Goal: Task Accomplishment & Management: Manage account settings

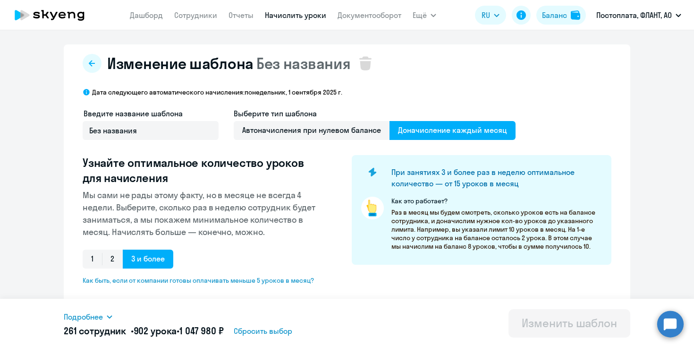
select select "10"
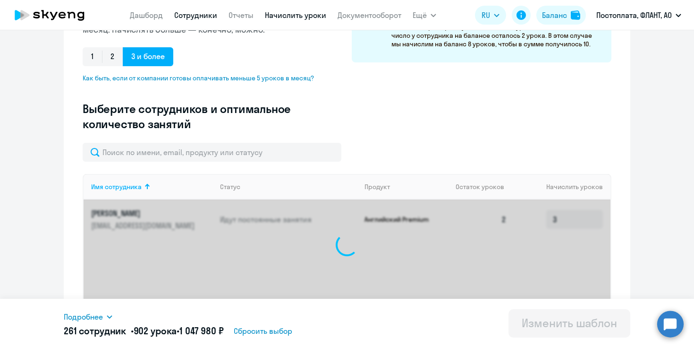
click at [197, 15] on link "Сотрудники" at bounding box center [195, 14] width 43 height 9
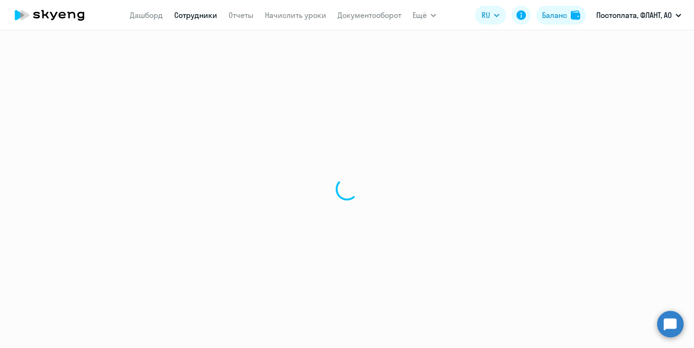
select select "30"
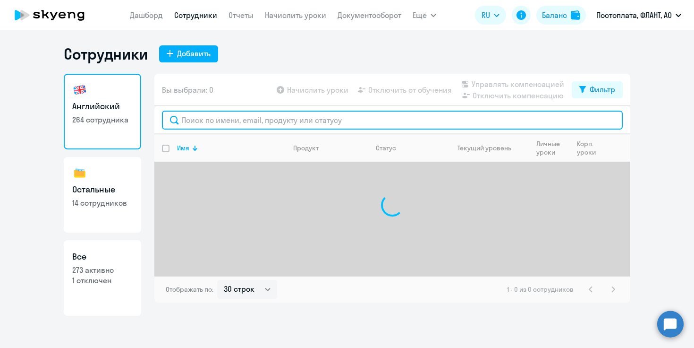
click at [227, 119] on input "text" at bounding box center [392, 119] width 461 height 19
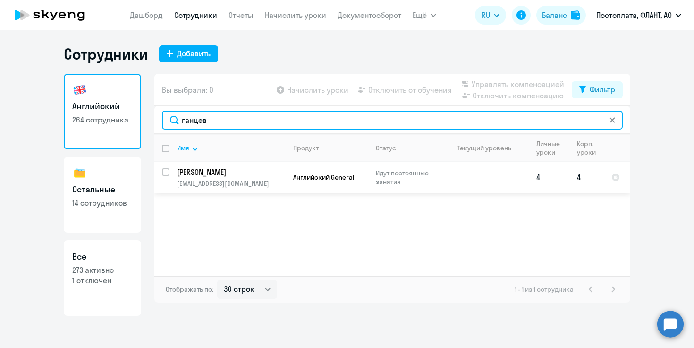
type input "ганцев"
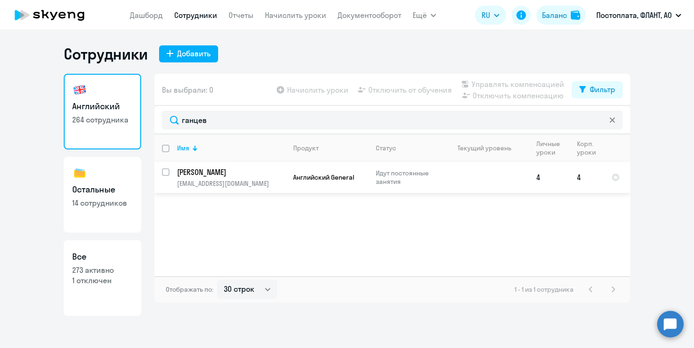
click at [213, 180] on p "[EMAIL_ADDRESS][DOMAIN_NAME]" at bounding box center [231, 183] width 108 height 8
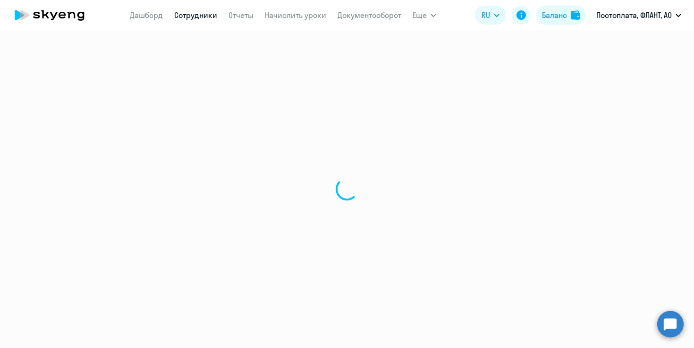
select select "english"
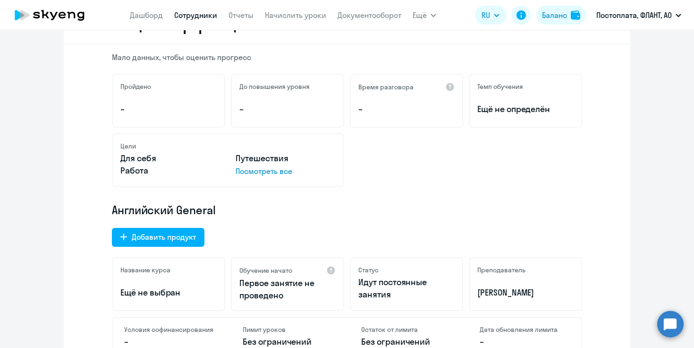
scroll to position [279, 0]
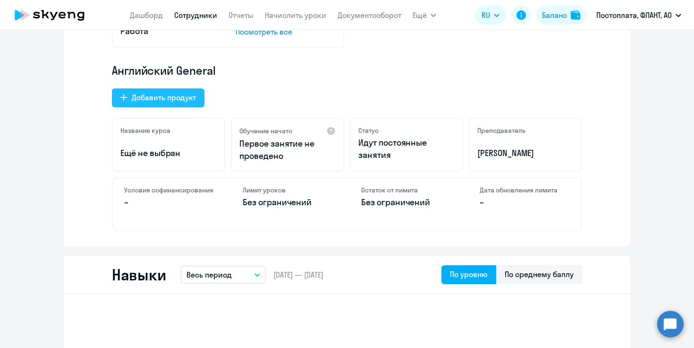
click at [178, 101] on div "Добавить продукт" at bounding box center [164, 97] width 64 height 11
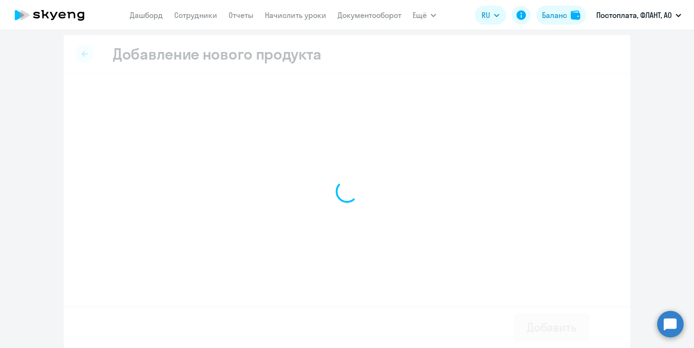
scroll to position [3, 0]
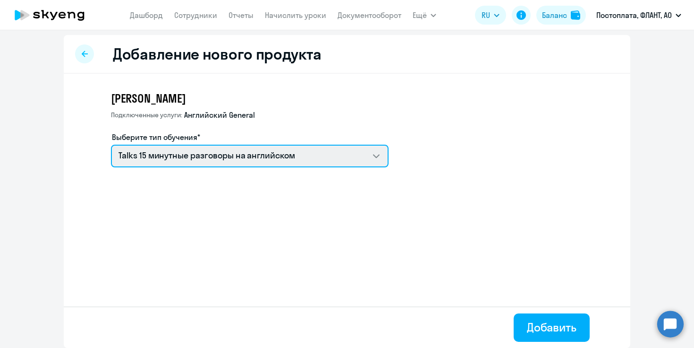
click at [185, 160] on select "Talks 15 минутные разговоры на английском Английский General с [DEMOGRAPHIC_DAT…" at bounding box center [250, 155] width 278 height 23
select select "english_adult_not_native_speaker_premium"
click at [111, 144] on select "Talks 15 минутные разговоры на английском Английский General с [DEMOGRAPHIC_DAT…" at bounding box center [250, 155] width 278 height 23
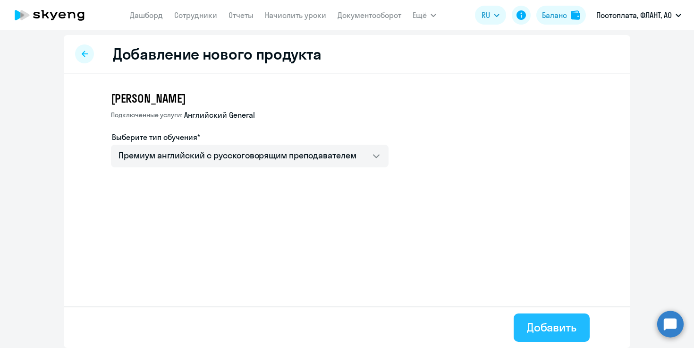
click at [554, 331] on div "Добавить" at bounding box center [552, 326] width 50 height 15
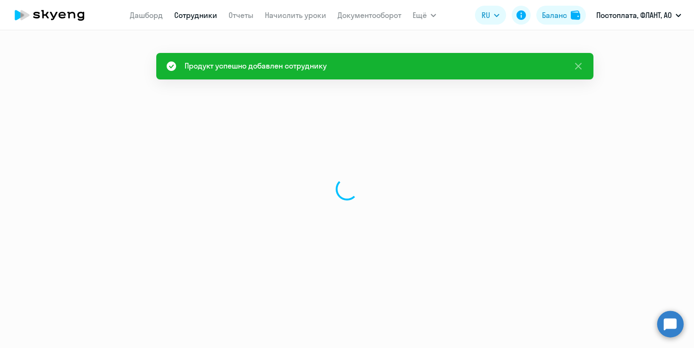
select select "english"
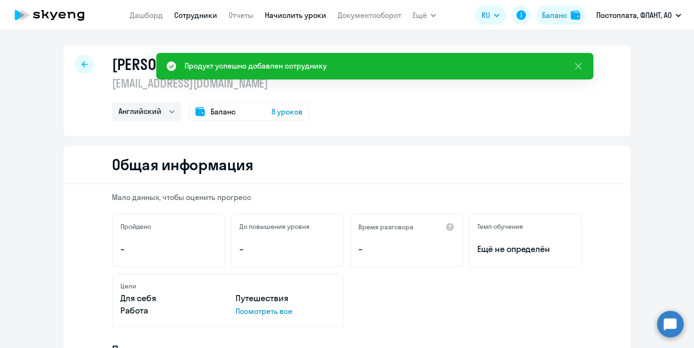
click at [289, 17] on link "Начислить уроки" at bounding box center [295, 14] width 61 height 9
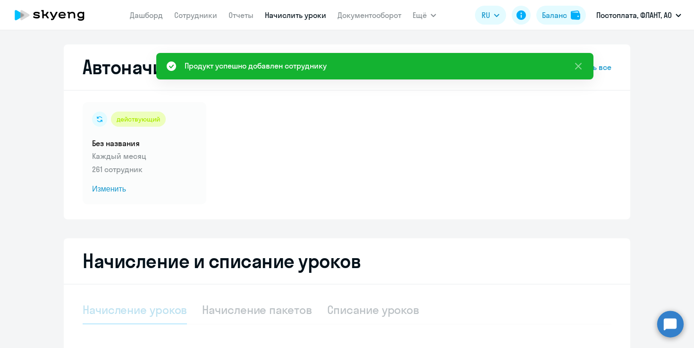
select select "10"
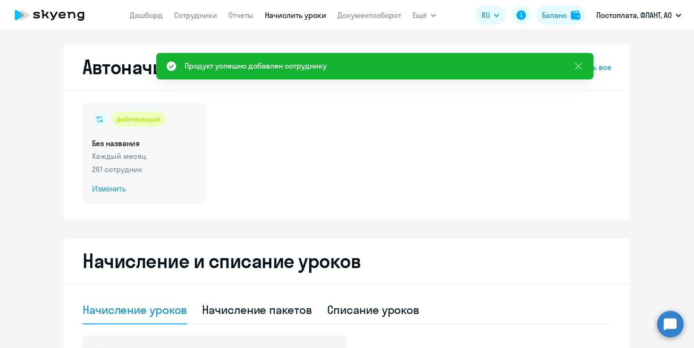
click at [111, 192] on span "Изменить" at bounding box center [144, 188] width 105 height 11
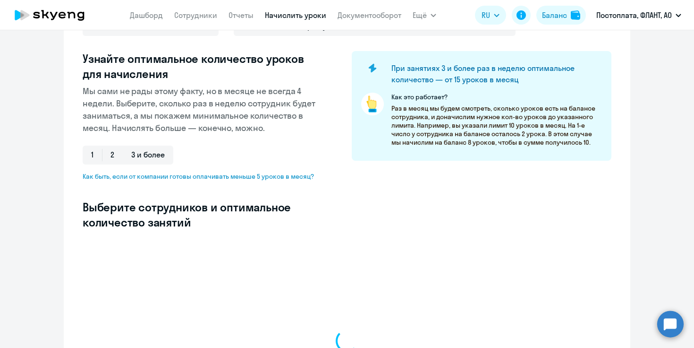
select select "10"
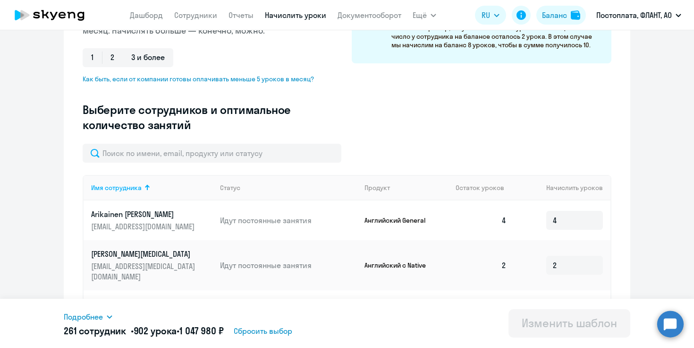
scroll to position [201, 0]
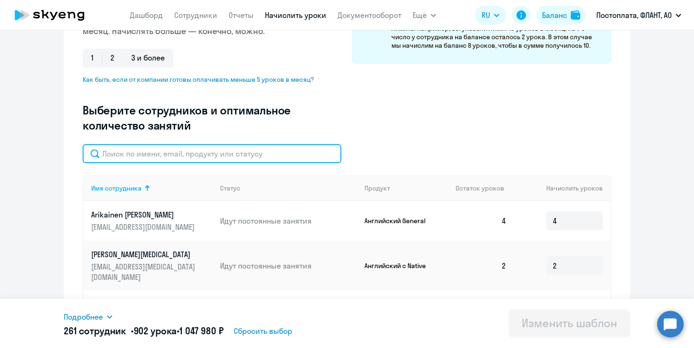
click at [190, 144] on input "text" at bounding box center [212, 153] width 259 height 19
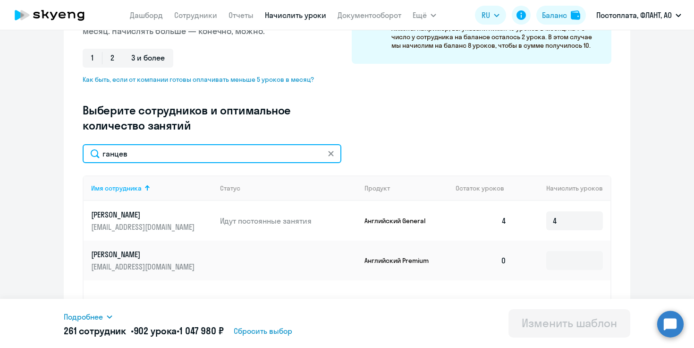
type input "ганцев"
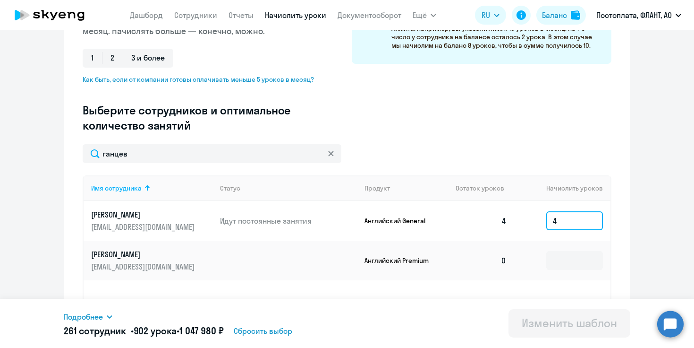
click at [561, 221] on input "4" at bounding box center [574, 220] width 57 height 19
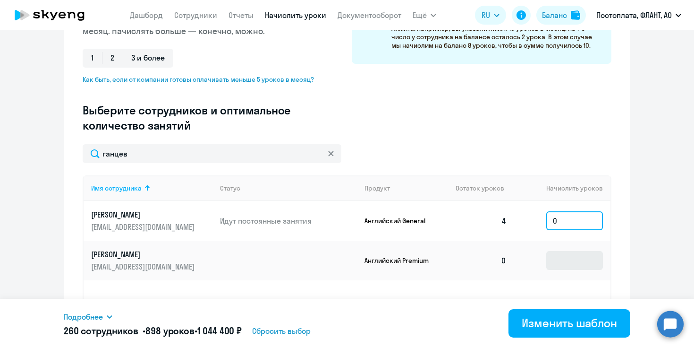
type input "0"
click at [566, 255] on input at bounding box center [574, 260] width 57 height 19
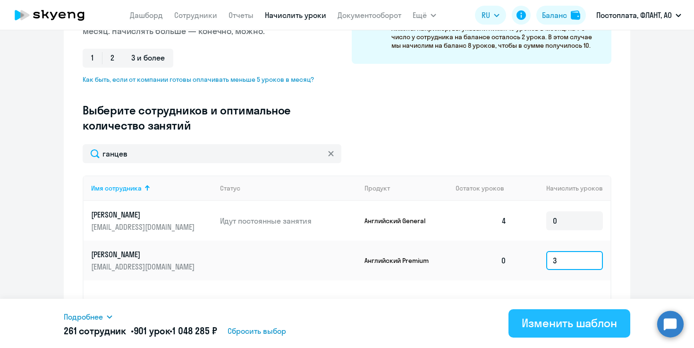
type input "3"
click at [574, 317] on div "Изменить шаблон" at bounding box center [569, 322] width 95 height 15
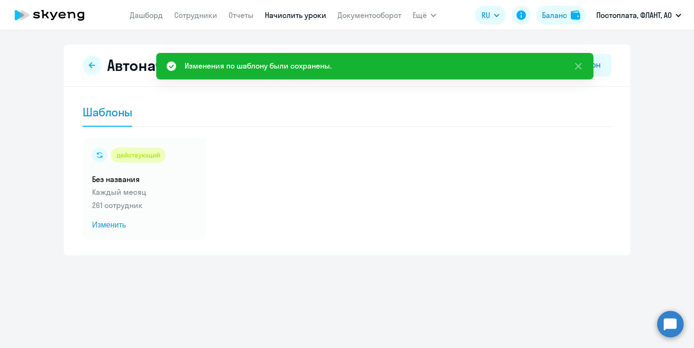
click at [296, 19] on link "Начислить уроки" at bounding box center [295, 14] width 61 height 9
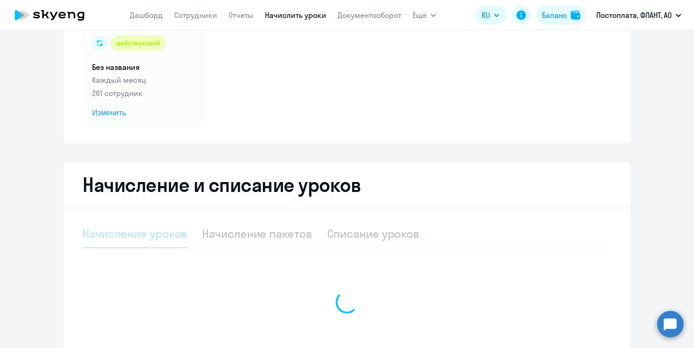
scroll to position [75, 0]
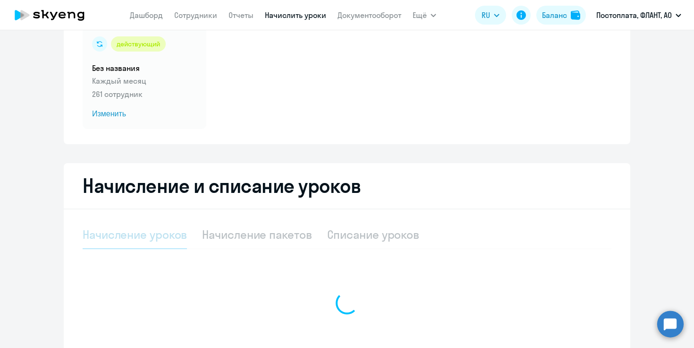
select select "10"
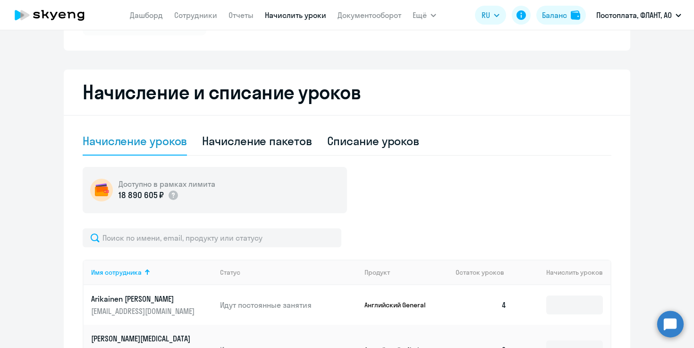
scroll to position [219, 0]
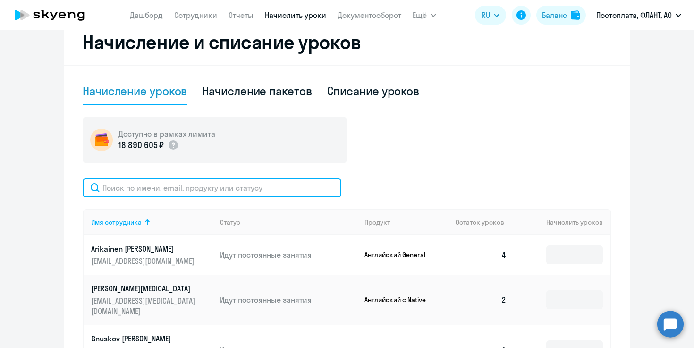
click at [257, 184] on input "text" at bounding box center [212, 187] width 259 height 19
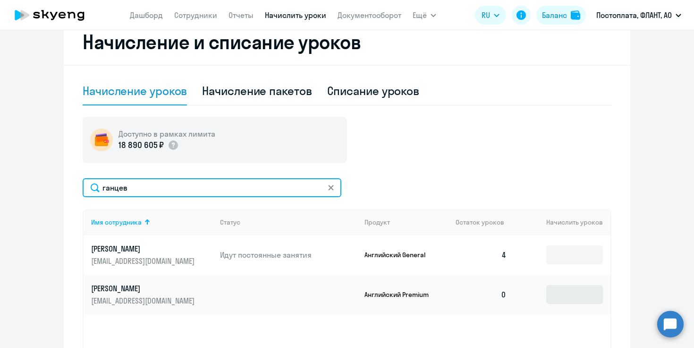
type input "ганцев"
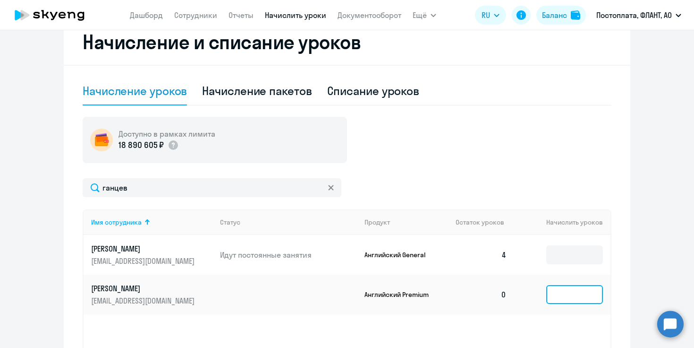
click at [563, 293] on input at bounding box center [574, 294] width 57 height 19
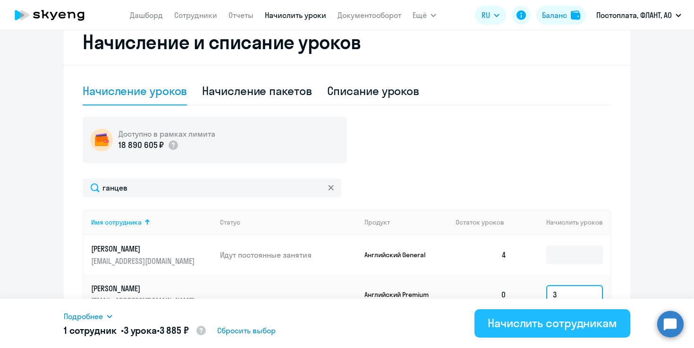
type input "3"
click at [584, 319] on div "Начислить сотрудникам" at bounding box center [552, 322] width 129 height 15
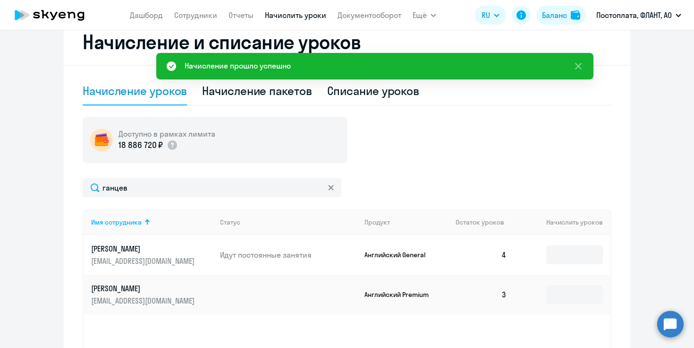
click at [361, 90] on div "Списание уроков" at bounding box center [373, 90] width 93 height 15
select select "10"
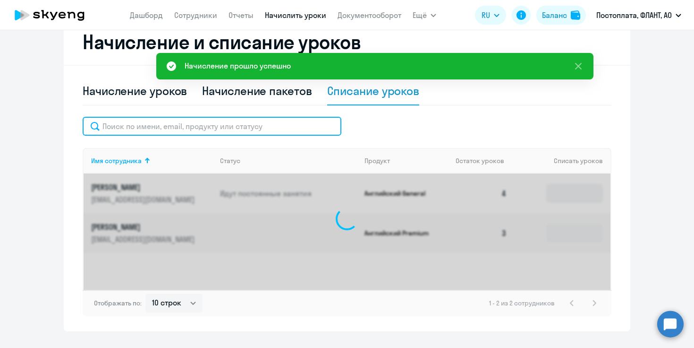
click at [235, 126] on input "text" at bounding box center [212, 126] width 259 height 19
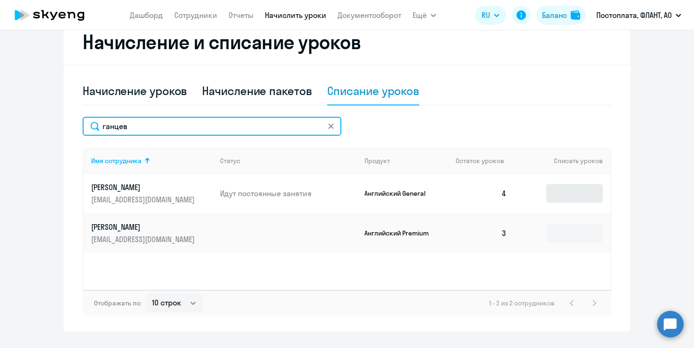
type input "ганцев"
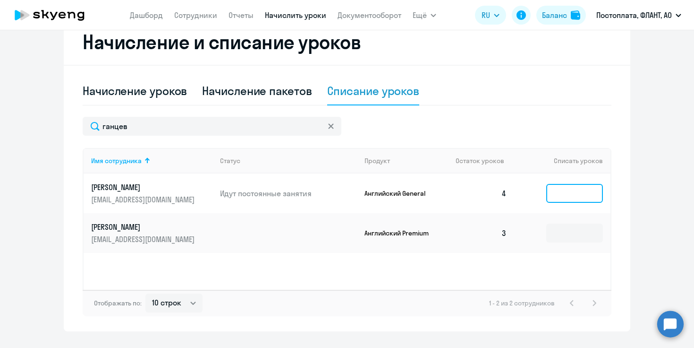
click at [565, 195] on input at bounding box center [574, 193] width 57 height 19
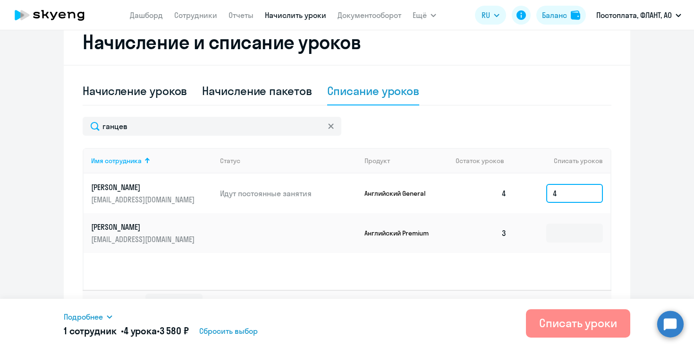
type input "4"
click at [597, 319] on div "Списать уроки" at bounding box center [578, 322] width 78 height 15
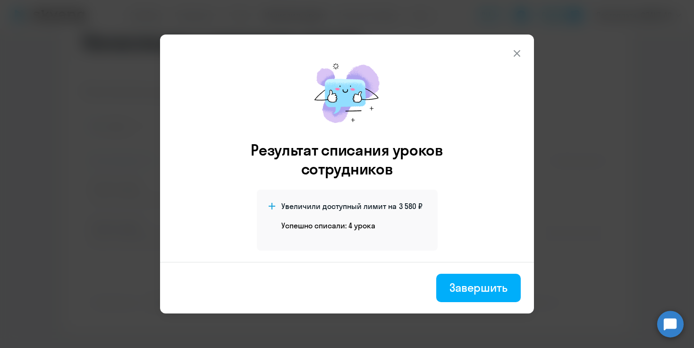
click at [489, 246] on div "Результат списания уроков сотрудников Увеличили доступный лимит на 3 580 ₽ Успе…" at bounding box center [347, 157] width 374 height 208
click at [473, 290] on div "Завершить" at bounding box center [479, 287] width 58 height 15
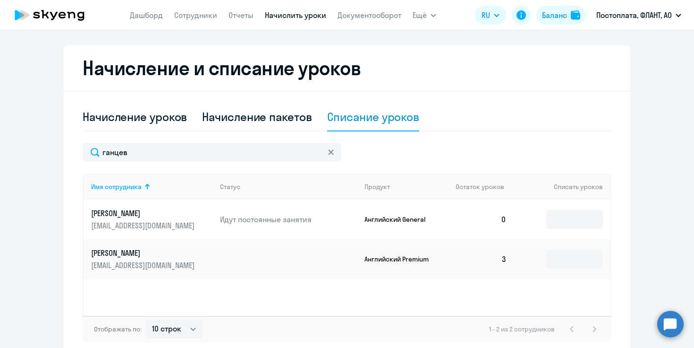
scroll to position [176, 0]
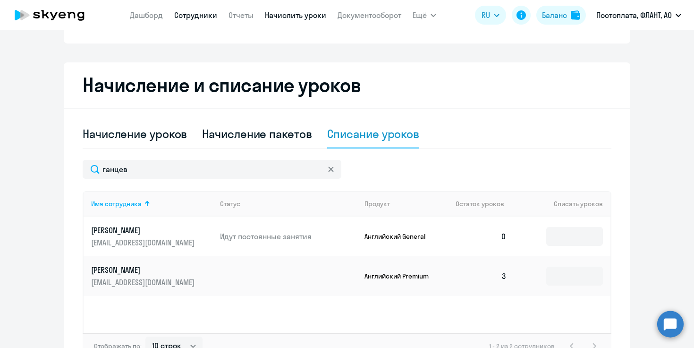
click at [202, 16] on link "Сотрудники" at bounding box center [195, 14] width 43 height 9
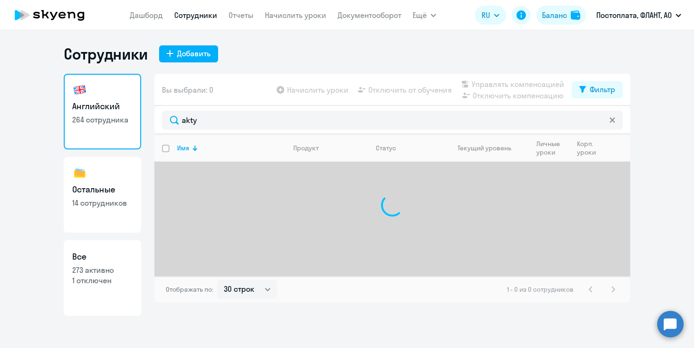
select select "30"
type input "a"
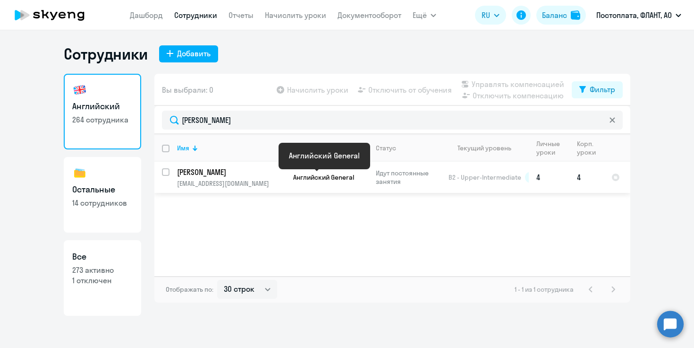
type input "[PERSON_NAME]"
click at [298, 173] on span "Английский General" at bounding box center [323, 177] width 61 height 8
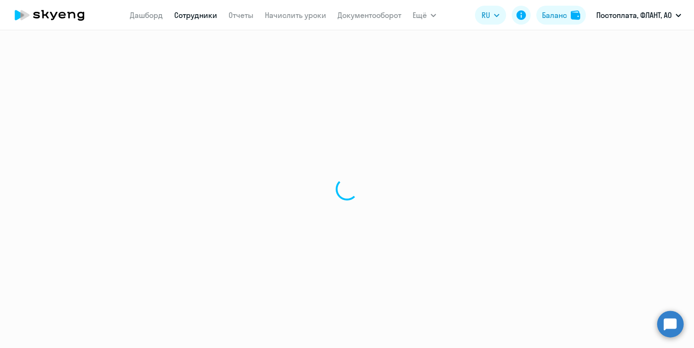
select select "english"
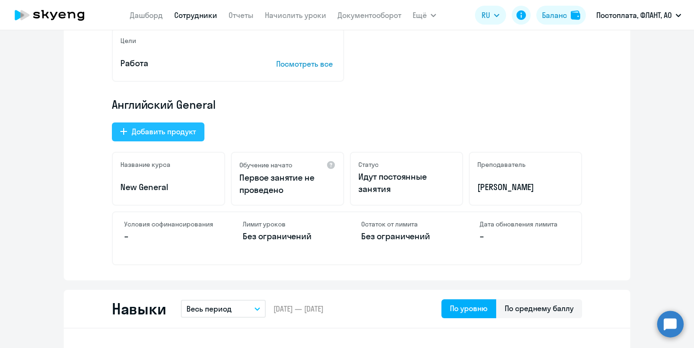
scroll to position [111, 0]
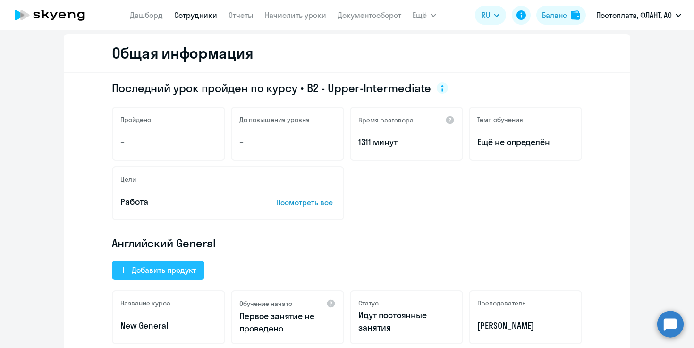
click at [170, 272] on div "Добавить продукт" at bounding box center [164, 269] width 64 height 11
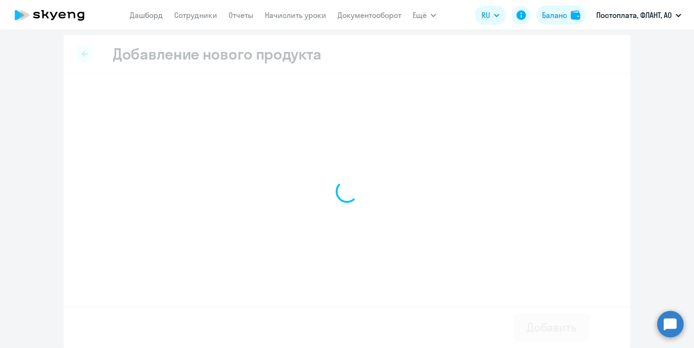
scroll to position [3, 0]
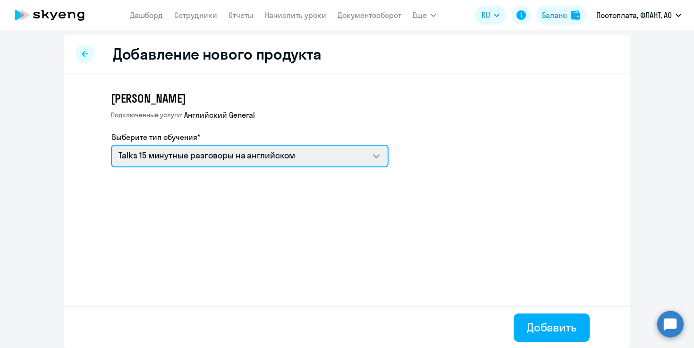
click at [233, 156] on select "Talks 15 минутные разговоры на английском Английский General с [DEMOGRAPHIC_DAT…" at bounding box center [250, 155] width 278 height 23
select select "english_adult_not_native_speaker_premium"
click at [111, 144] on select "Talks 15 минутные разговоры на английском Английский General с [DEMOGRAPHIC_DAT…" at bounding box center [250, 155] width 278 height 23
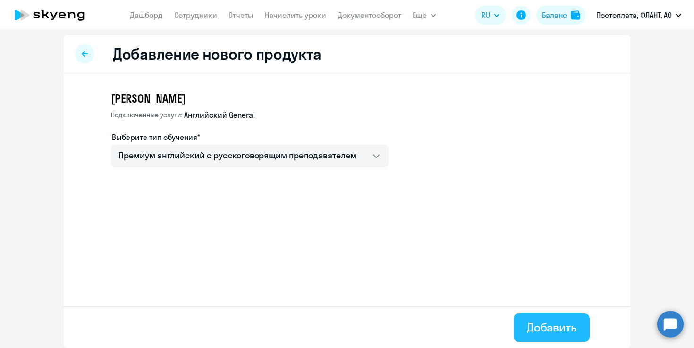
click at [560, 325] on div "Добавить" at bounding box center [552, 326] width 50 height 15
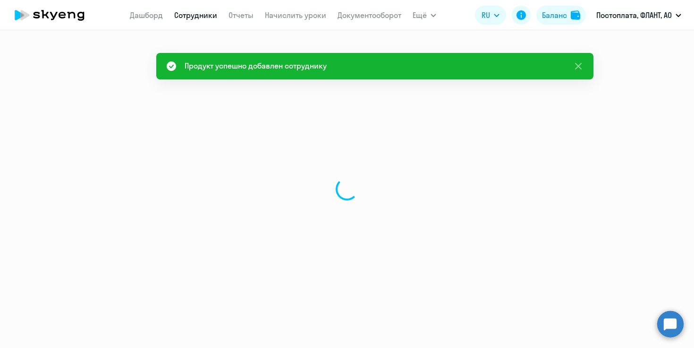
select select "english"
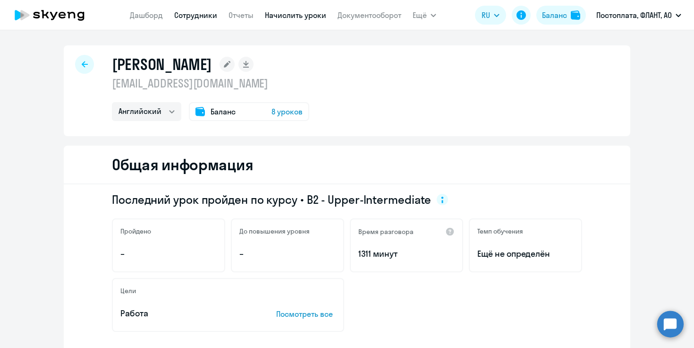
click at [282, 17] on link "Начислить уроки" at bounding box center [295, 14] width 61 height 9
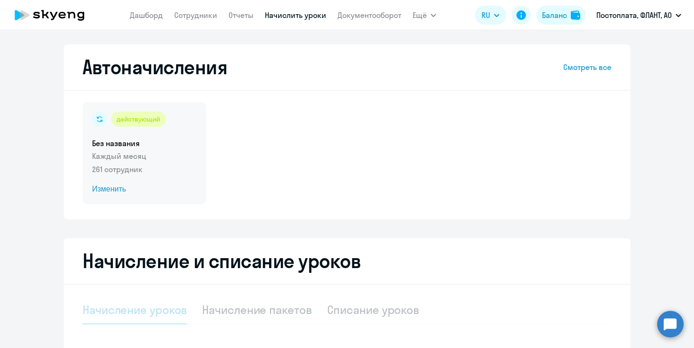
click at [115, 188] on span "Изменить" at bounding box center [144, 188] width 105 height 11
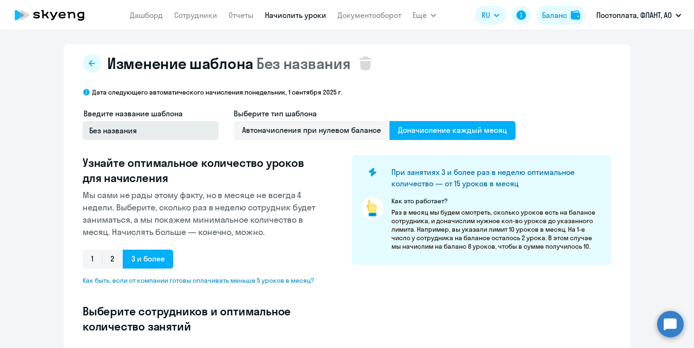
select select "10"
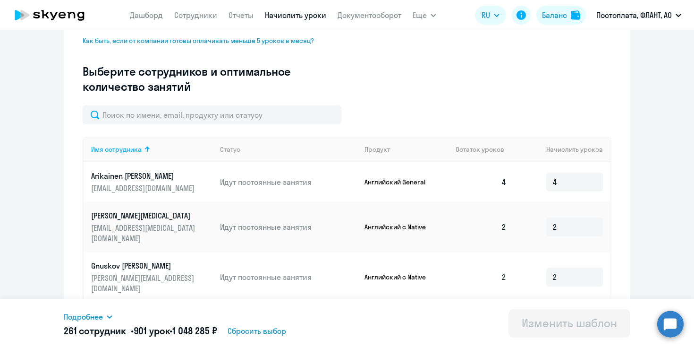
scroll to position [277, 0]
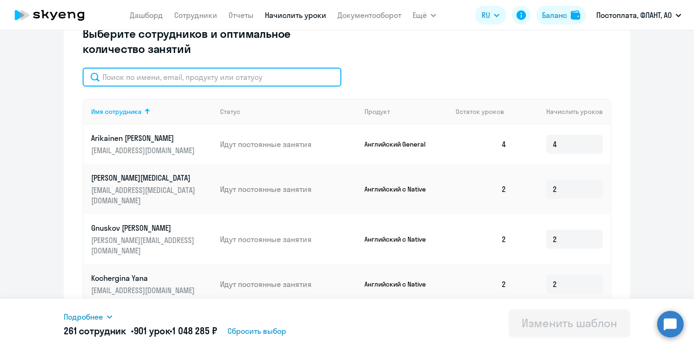
click at [199, 72] on input "text" at bounding box center [212, 77] width 259 height 19
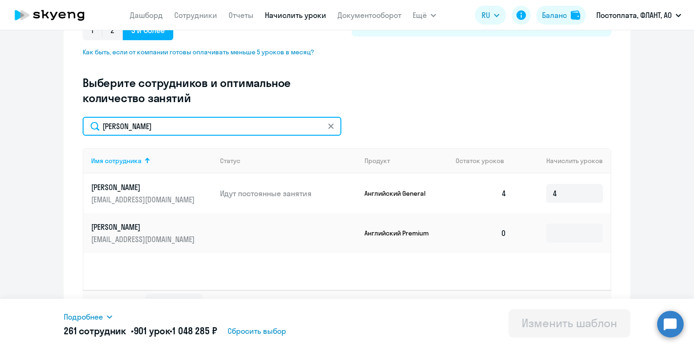
scroll to position [202, 0]
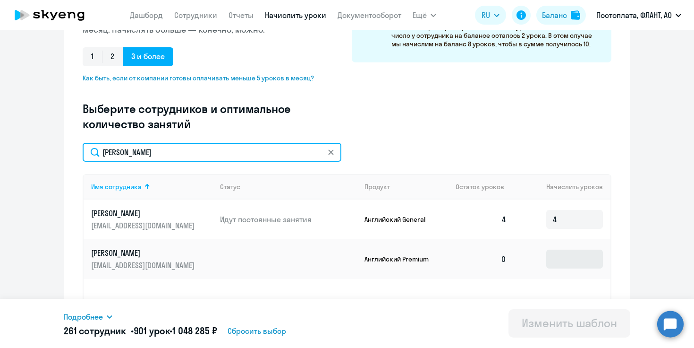
type input "[PERSON_NAME]"
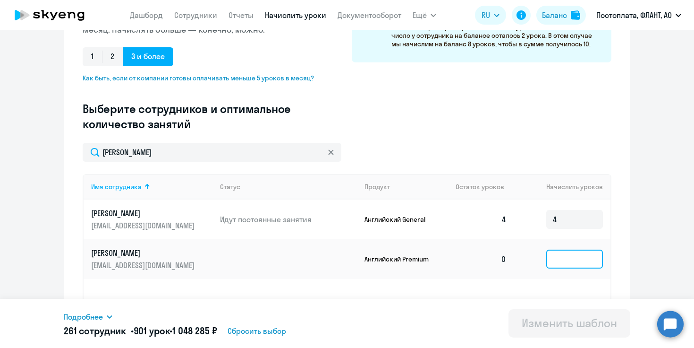
click at [581, 260] on input at bounding box center [574, 258] width 57 height 19
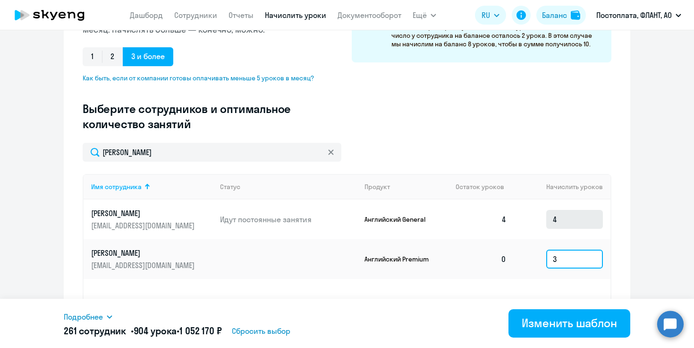
type input "3"
drag, startPoint x: 574, startPoint y: 219, endPoint x: 513, endPoint y: 219, distance: 60.9
click at [513, 219] on tr "Фленкина Алена flenkina@gmail.com Идут постоянные занятия Английский General 4 4" at bounding box center [347, 219] width 527 height 40
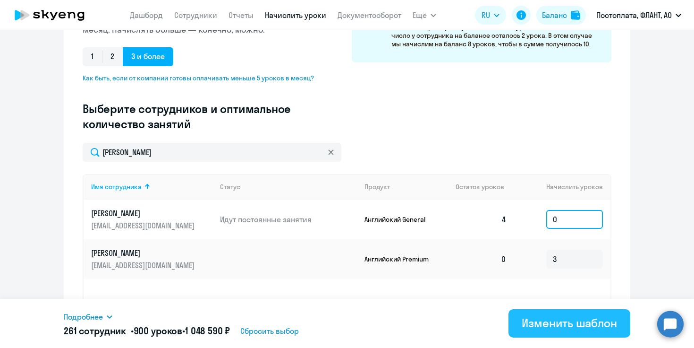
type input "0"
click at [538, 324] on div "Изменить шаблон" at bounding box center [569, 322] width 95 height 15
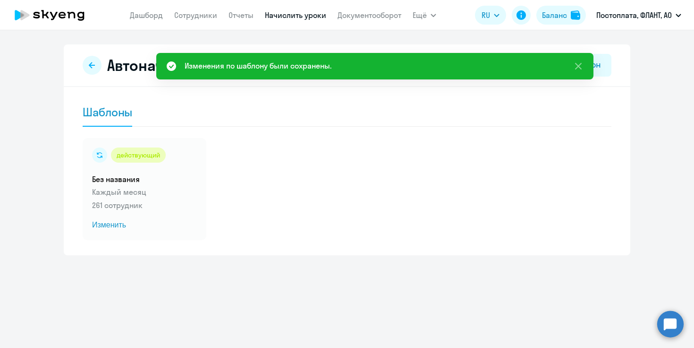
click at [294, 14] on link "Начислить уроки" at bounding box center [295, 14] width 61 height 9
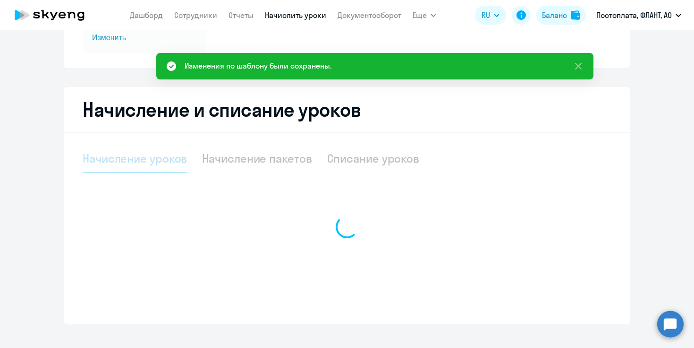
scroll to position [165, 0]
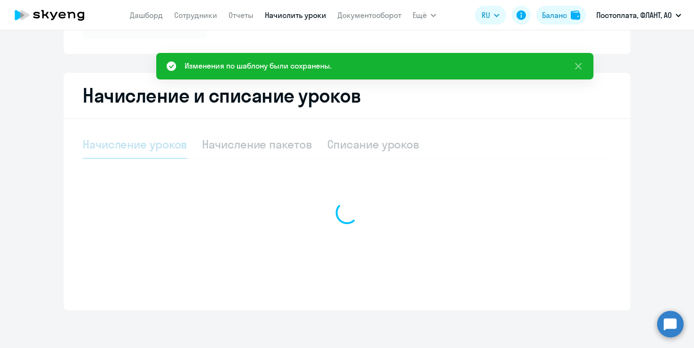
select select "10"
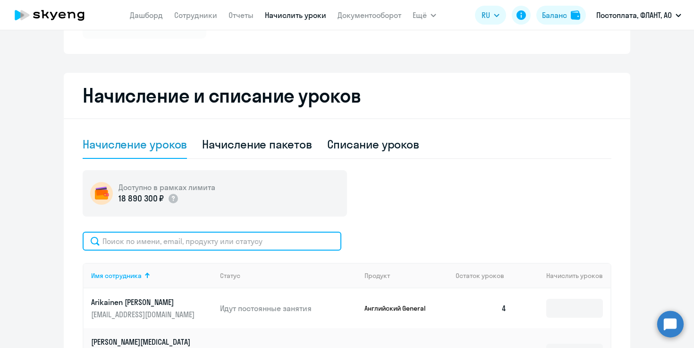
click at [217, 244] on input "text" at bounding box center [212, 240] width 259 height 19
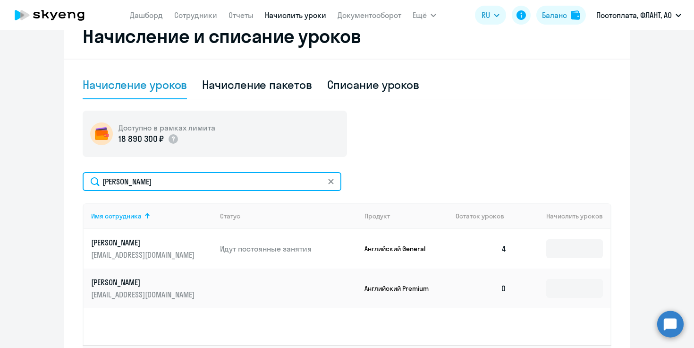
scroll to position [224, 0]
type input "фленкина"
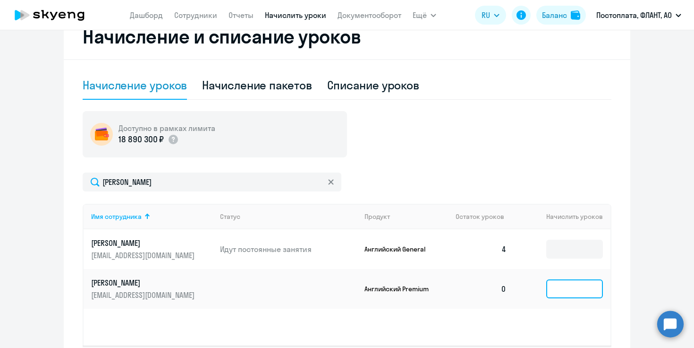
click at [572, 282] on input at bounding box center [574, 288] width 57 height 19
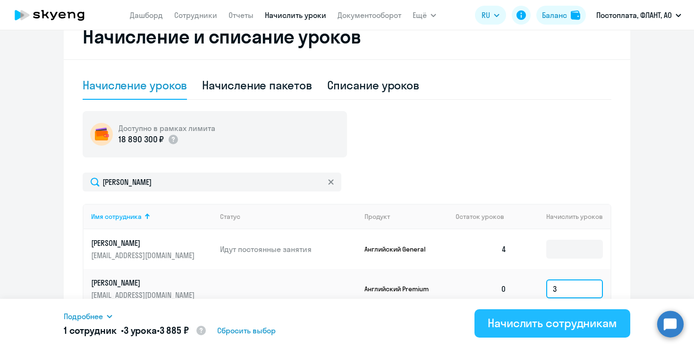
type input "3"
click at [582, 314] on button "Начислить сотрудникам" at bounding box center [553, 323] width 156 height 28
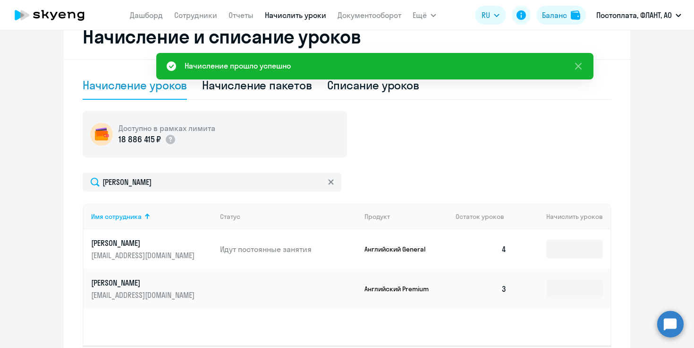
click at [367, 88] on div "Списание уроков" at bounding box center [373, 84] width 93 height 15
select select "10"
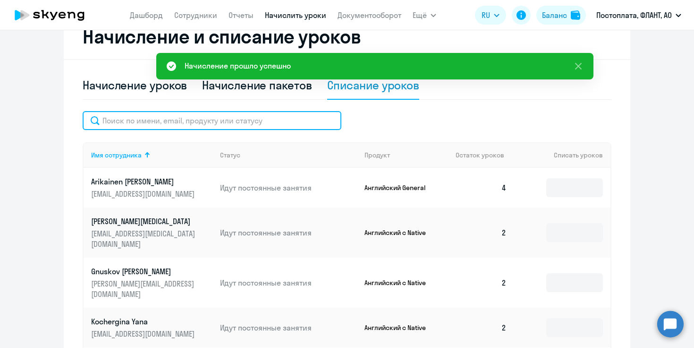
click at [281, 124] on input "text" at bounding box center [212, 120] width 259 height 19
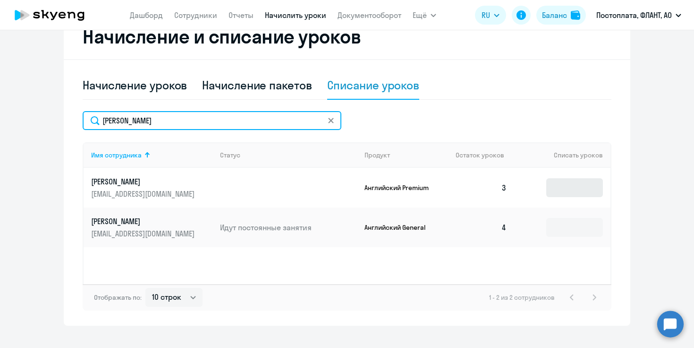
type input "фленкина"
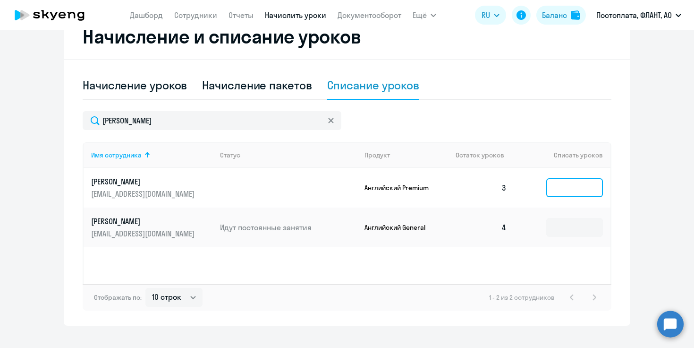
click at [573, 189] on input at bounding box center [574, 187] width 57 height 19
click at [579, 226] on input at bounding box center [574, 227] width 57 height 19
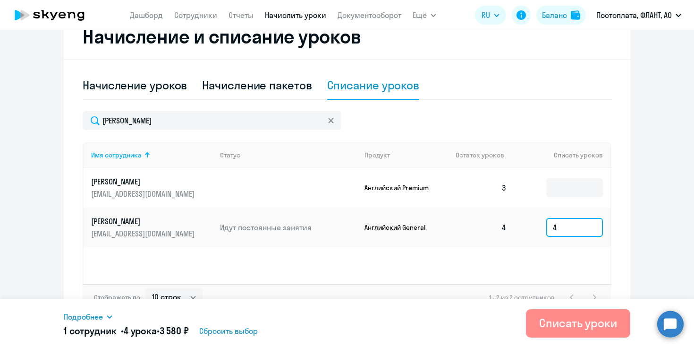
type input "4"
click at [582, 326] on div "Списать уроки" at bounding box center [578, 322] width 78 height 15
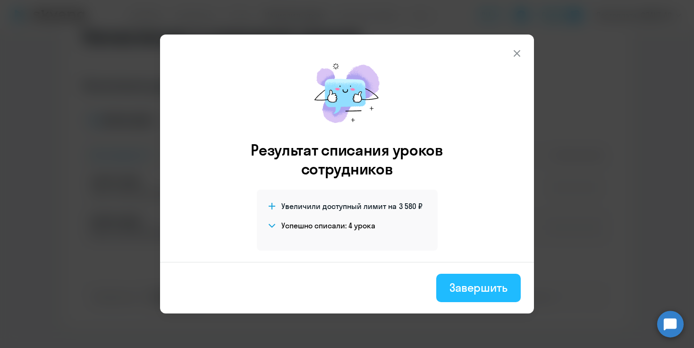
click at [477, 280] on div "Завершить" at bounding box center [479, 287] width 58 height 15
